Goal: Transaction & Acquisition: Purchase product/service

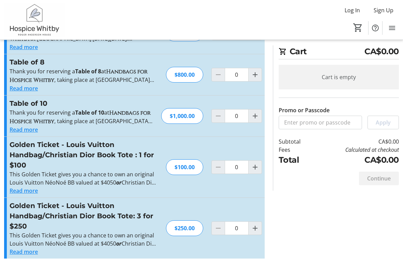
scroll to position [43, 0]
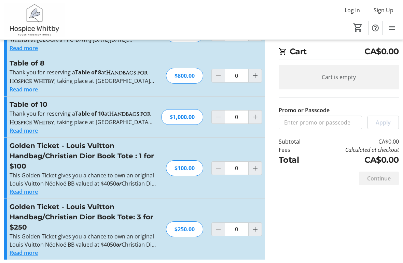
click at [255, 232] on mat-icon "Increment by one" at bounding box center [255, 229] width 8 height 8
type input "1"
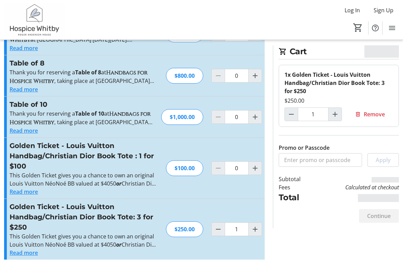
click at [179, 228] on div "$250.00" at bounding box center [184, 230] width 37 height 16
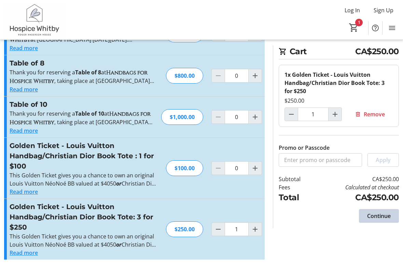
click at [378, 211] on span at bounding box center [379, 216] width 40 height 16
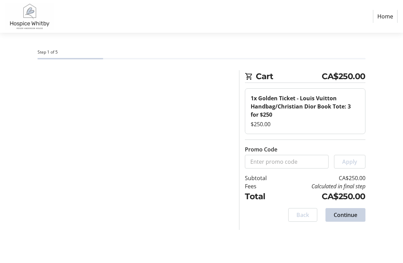
select select "CA"
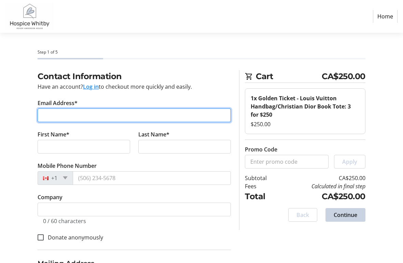
click at [120, 114] on input "Email Address*" at bounding box center [134, 116] width 193 height 14
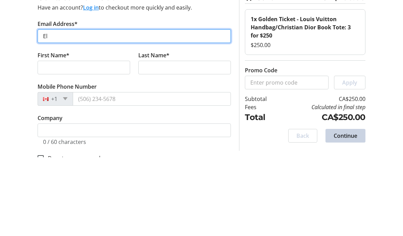
type input "E"
type input "[PERSON_NAME][EMAIL_ADDRESS][DOMAIN_NAME]"
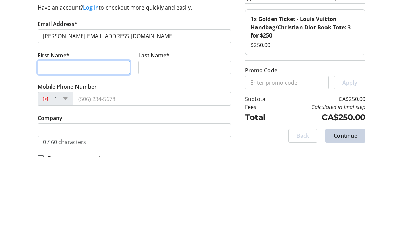
click at [86, 140] on input "First Name*" at bounding box center [84, 147] width 93 height 14
type input "[PERSON_NAME]"
click at [188, 130] on tr-form-field "Last Name*" at bounding box center [184, 145] width 101 height 31
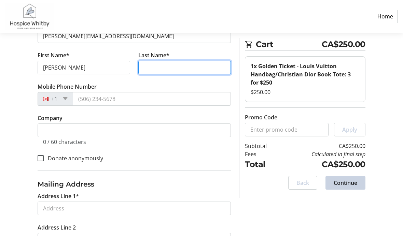
click at [186, 63] on input "Last Name*" at bounding box center [184, 68] width 93 height 14
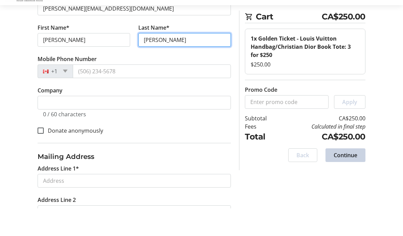
type input "[PERSON_NAME]"
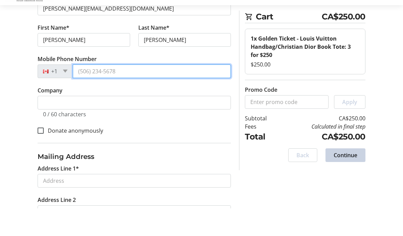
click at [89, 93] on input "Mobile Phone Number" at bounding box center [152, 100] width 158 height 14
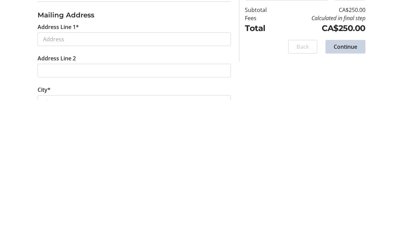
scroll to position [114, 0]
type input "[PHONE_NUMBER]"
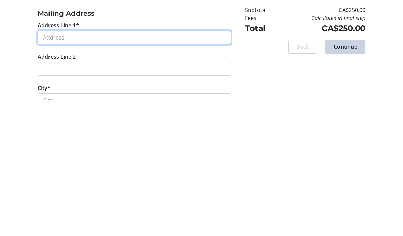
click at [138, 167] on input "Address Line 1*" at bounding box center [134, 174] width 193 height 14
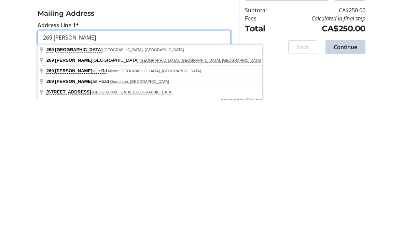
type input "269 She"
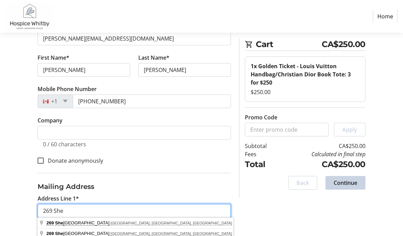
scroll to position [52, 0]
